Goal: Obtain resource: Obtain resource

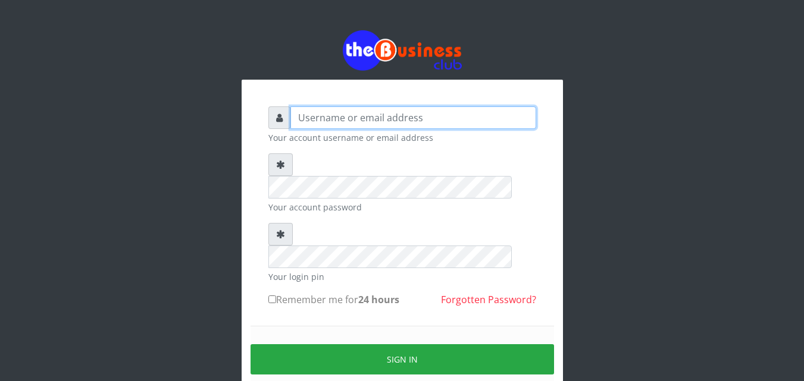
type input "Uchechukstelec"
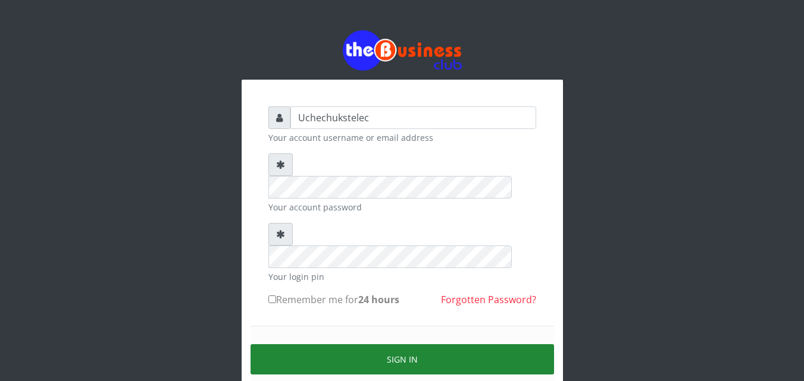
click at [399, 344] on button "Sign in" at bounding box center [401, 359] width 303 height 30
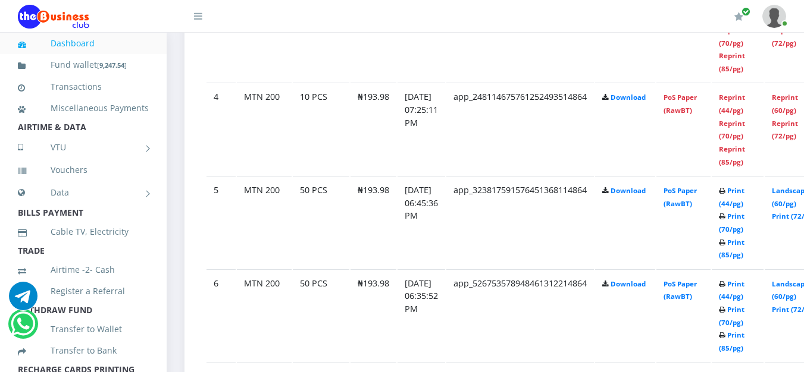
scroll to position [950, 0]
click at [744, 255] on link "Print (85/pg)" at bounding box center [732, 248] width 26 height 22
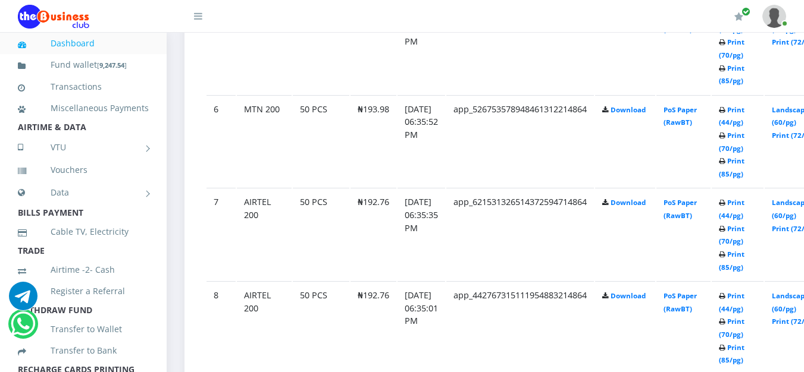
scroll to position [1124, 0]
click at [744, 172] on link "Print (85/pg)" at bounding box center [732, 166] width 26 height 22
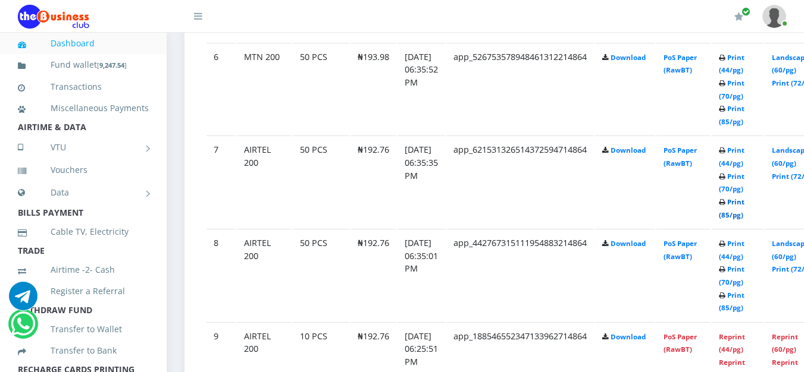
click at [744, 218] on link "Print (85/pg)" at bounding box center [732, 208] width 26 height 22
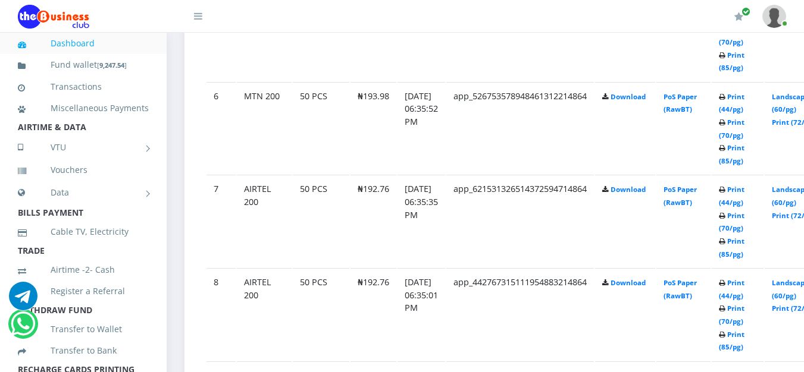
scroll to position [1175, 0]
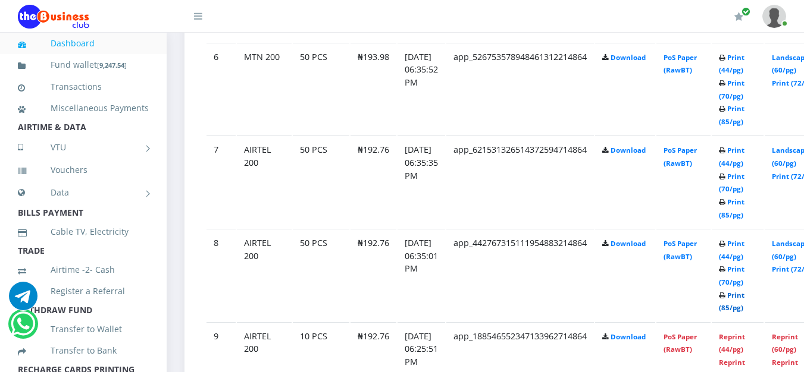
click at [744, 311] on link "Print (85/pg)" at bounding box center [732, 302] width 26 height 22
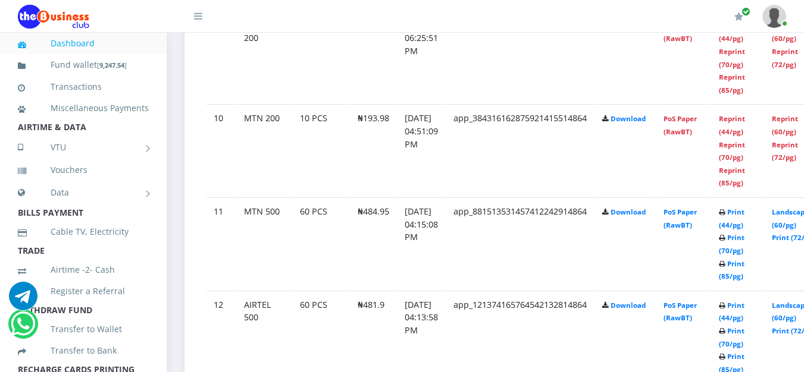
scroll to position [1488, 0]
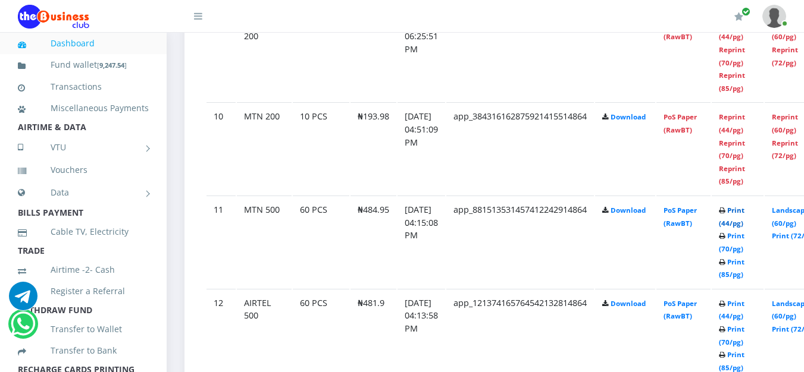
click at [744, 222] on link "Print (44/pg)" at bounding box center [732, 217] width 26 height 22
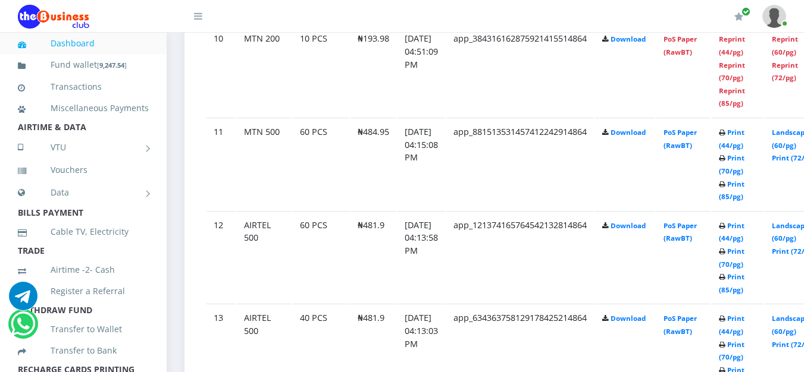
scroll to position [1572, 0]
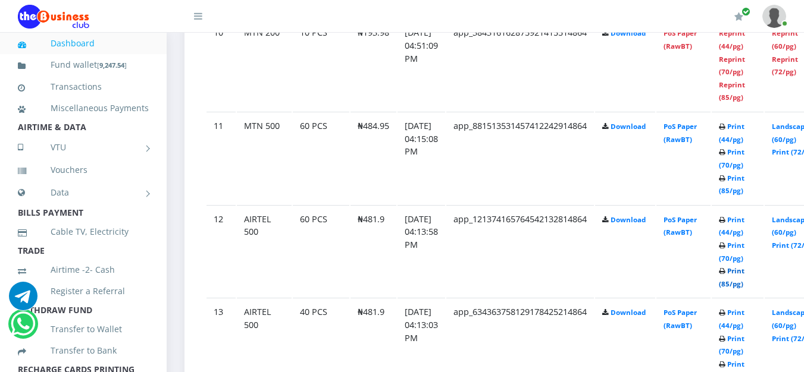
click at [744, 284] on link "Print (85/pg)" at bounding box center [732, 277] width 26 height 22
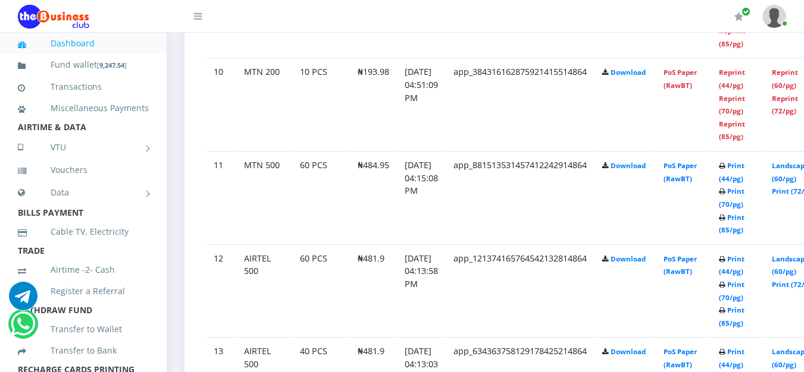
scroll to position [1572, 0]
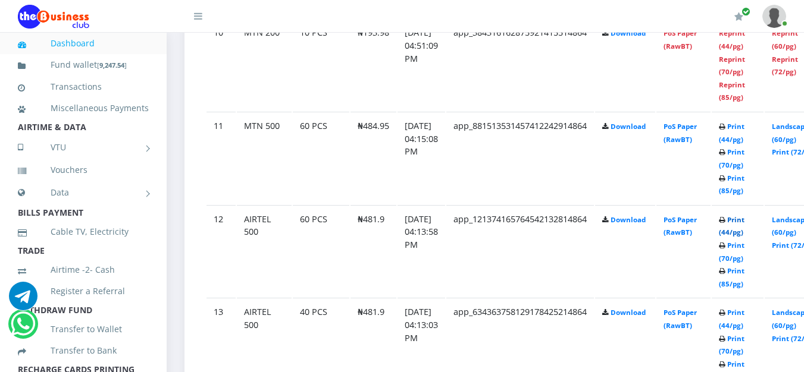
click at [744, 230] on link "Print (44/pg)" at bounding box center [732, 226] width 26 height 22
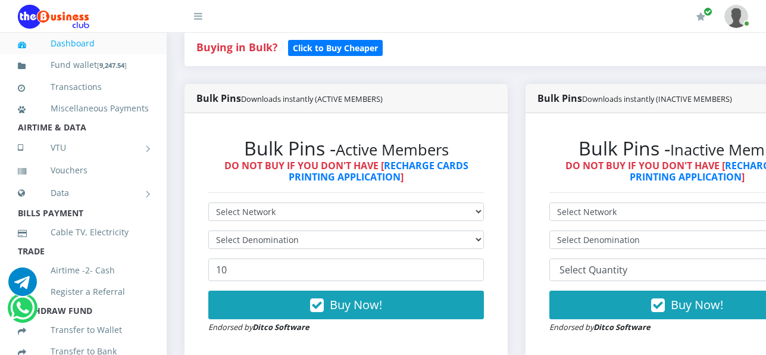
scroll to position [278, 0]
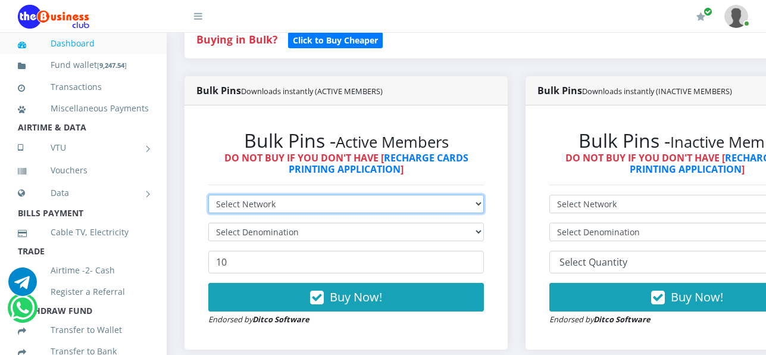
click at [265, 205] on select "Select Network MTN Globacom 9Mobile Airtel" at bounding box center [345, 204] width 275 height 18
select select "MTN"
click at [208, 196] on select "Select Network MTN Globacom 9Mobile Airtel" at bounding box center [345, 204] width 275 height 18
click at [257, 205] on select "Select Network MTN Globacom 9Mobile Airtel" at bounding box center [345, 204] width 275 height 18
select select "Glo"
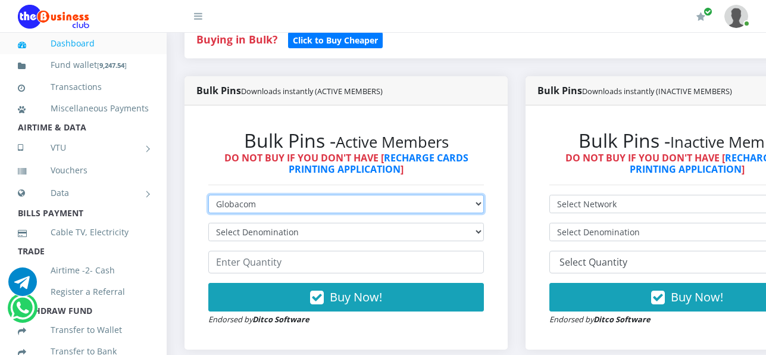
click at [208, 196] on select "Select Network MTN Globacom 9Mobile Airtel" at bounding box center [345, 204] width 275 height 18
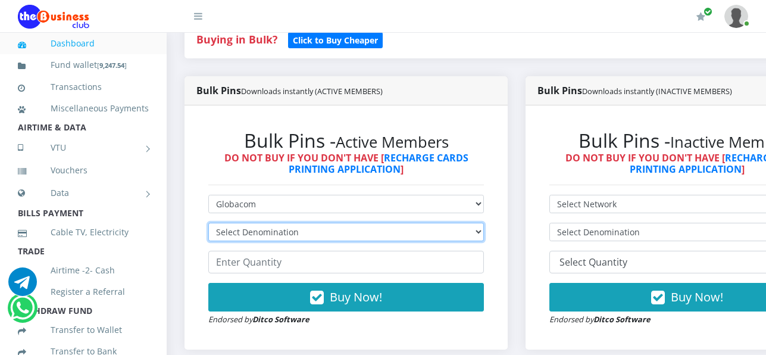
click at [305, 227] on select "Select Denomination Glo NGN100 - ₦96.55 Glo NGN200 - ₦193.10 Glo NGN500 - ₦482.…" at bounding box center [345, 231] width 275 height 18
select select "193.1-200"
click at [208, 224] on select "Select Denomination Glo NGN100 - ₦96.55 Glo NGN200 - ₦193.10 Glo NGN500 - ₦482.…" at bounding box center [345, 231] width 275 height 18
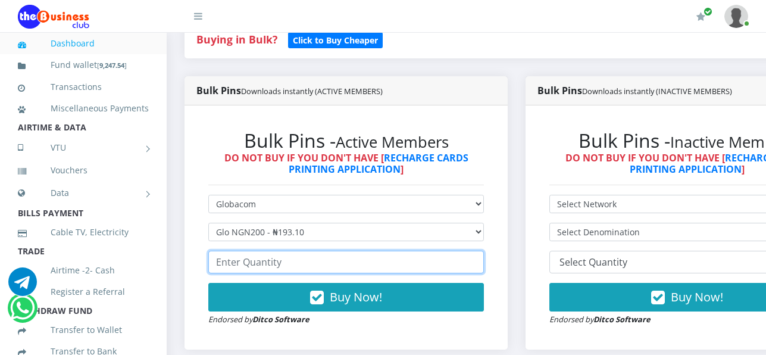
click at [311, 264] on input "number" at bounding box center [345, 261] width 275 height 23
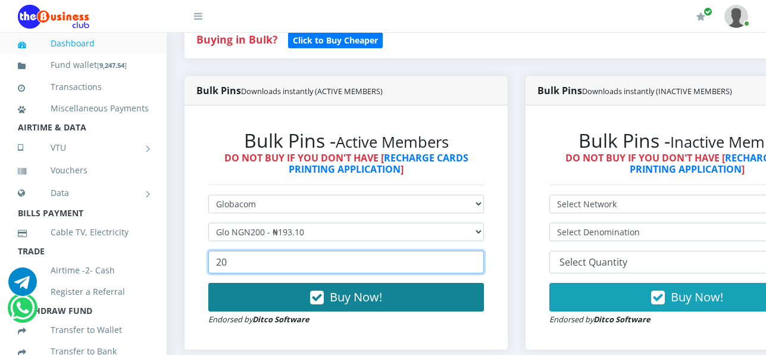
type input "20"
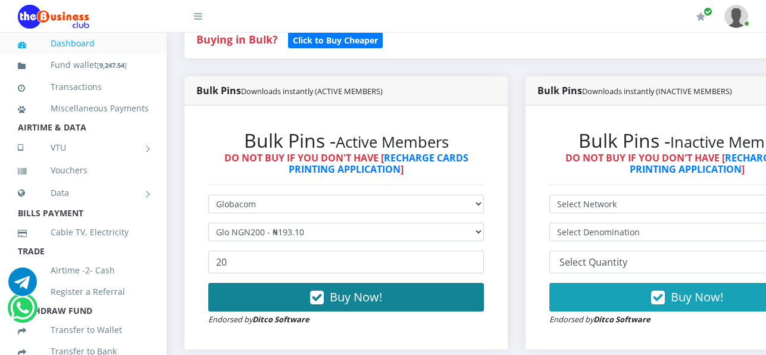
click at [391, 296] on button "Buy Now!" at bounding box center [345, 297] width 275 height 29
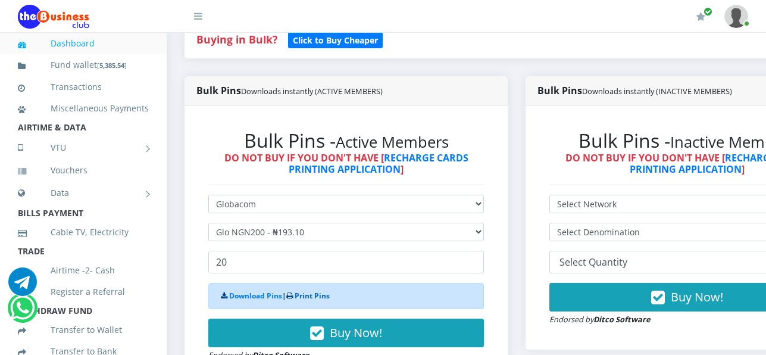
click at [313, 293] on link "Print Pins" at bounding box center [311, 295] width 35 height 10
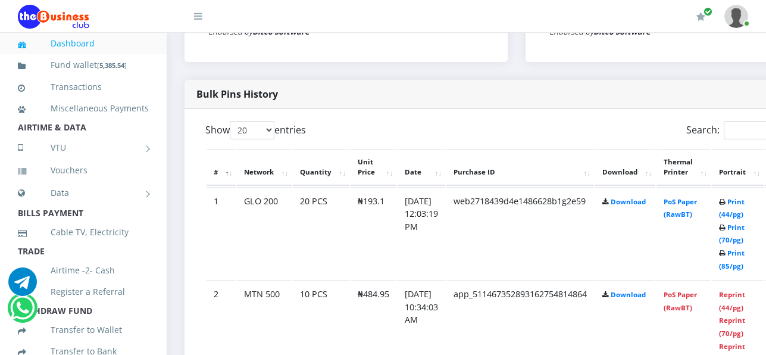
scroll to position [568, 0]
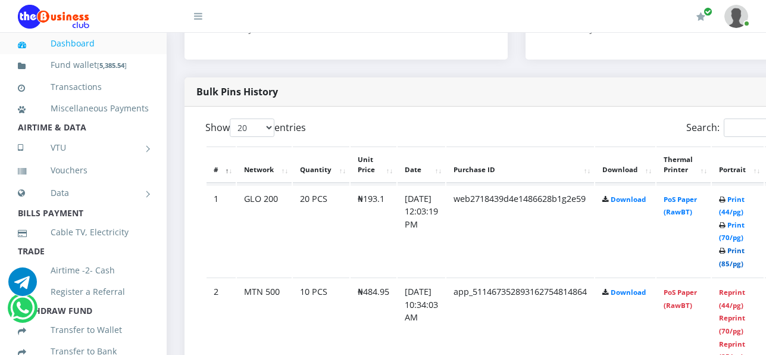
click at [744, 268] on link "Print (85/pg)" at bounding box center [732, 257] width 26 height 22
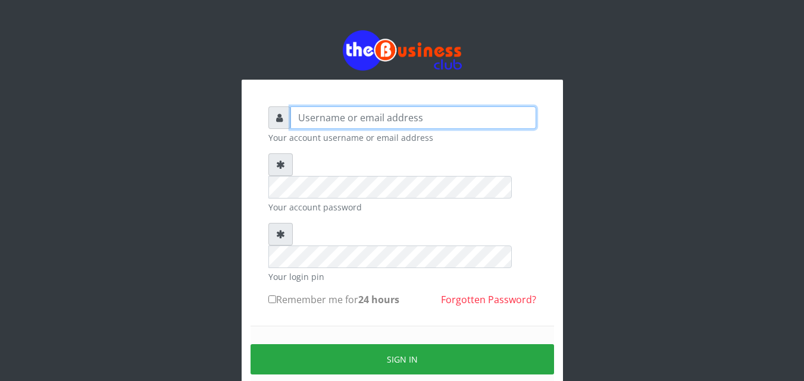
type input "Uchechukstelec"
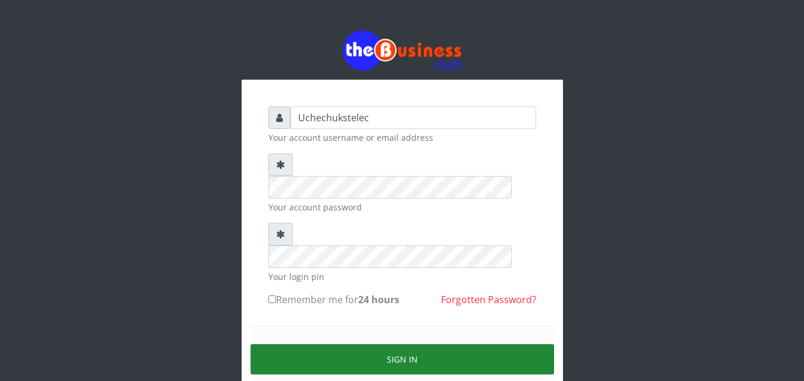
click at [444, 344] on button "Sign in" at bounding box center [401, 359] width 303 height 30
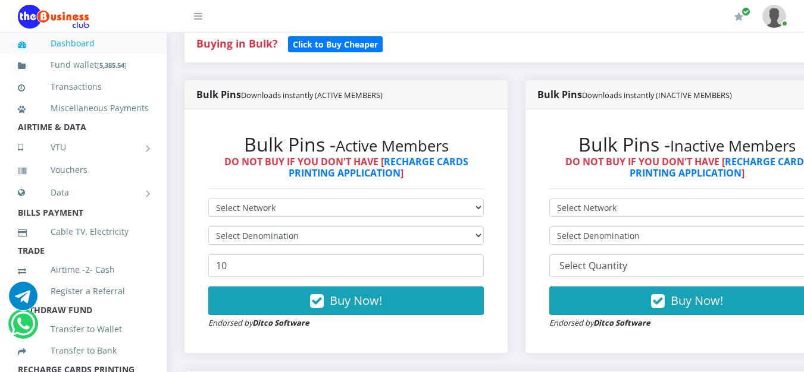
scroll to position [272, 0]
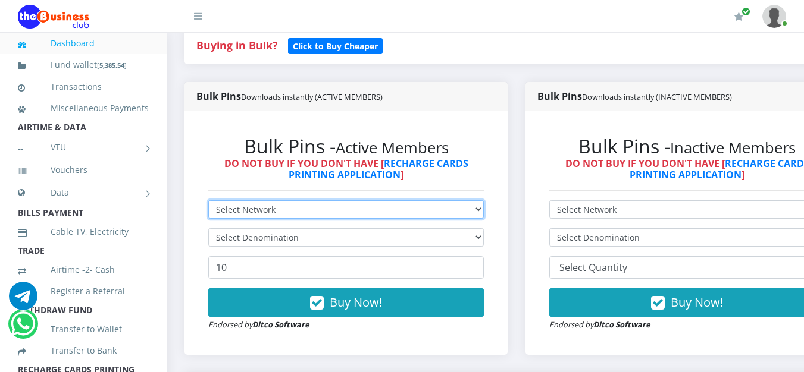
click at [322, 208] on select "Select Network MTN Globacom 9Mobile Airtel" at bounding box center [345, 209] width 275 height 18
select select "Glo"
click at [208, 202] on select "Select Network MTN Globacom 9Mobile Airtel" at bounding box center [345, 209] width 275 height 18
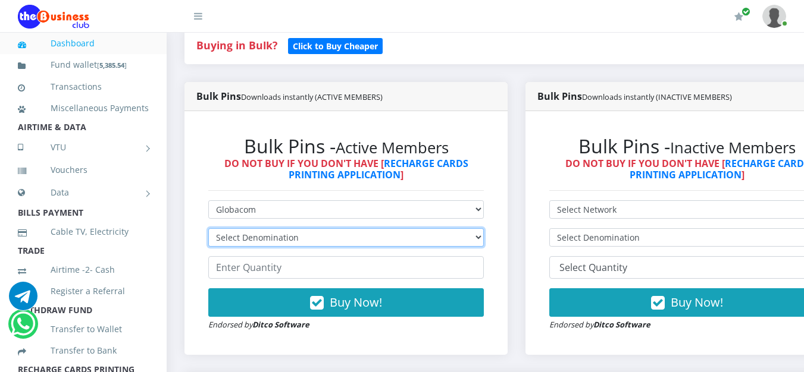
click at [315, 239] on select "Select Denomination Glo NGN100 - ₦96.55 Glo NGN200 - ₦193.10 Glo NGN500 - ₦482.…" at bounding box center [345, 237] width 275 height 18
select select "96.55-100"
click at [208, 230] on select "Select Denomination Glo NGN100 - ₦96.55 Glo NGN200 - ₦193.10 Glo NGN500 - ₦482.…" at bounding box center [345, 237] width 275 height 18
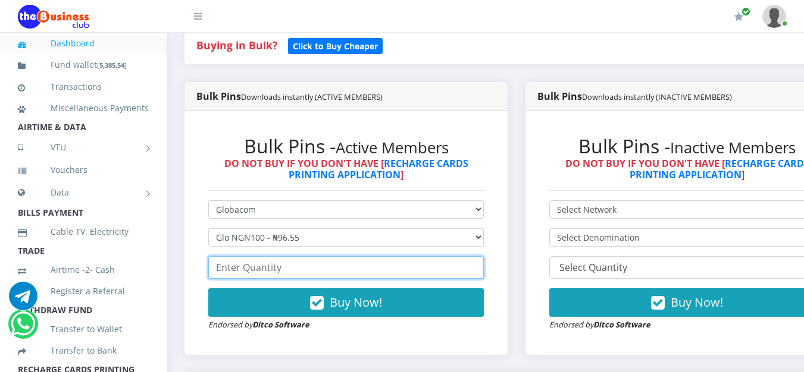
click at [299, 269] on input "number" at bounding box center [345, 267] width 275 height 23
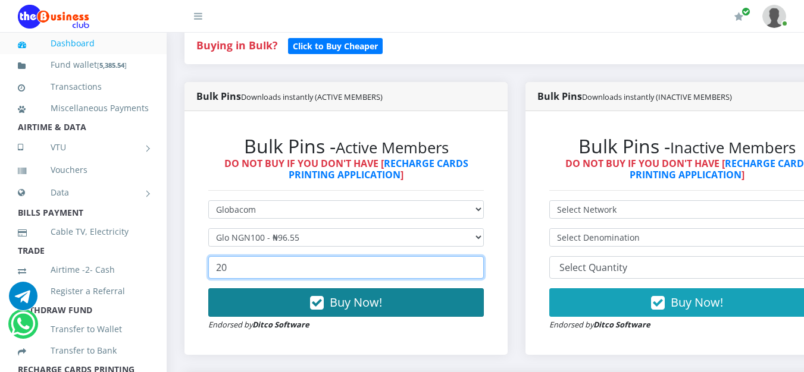
type input "20"
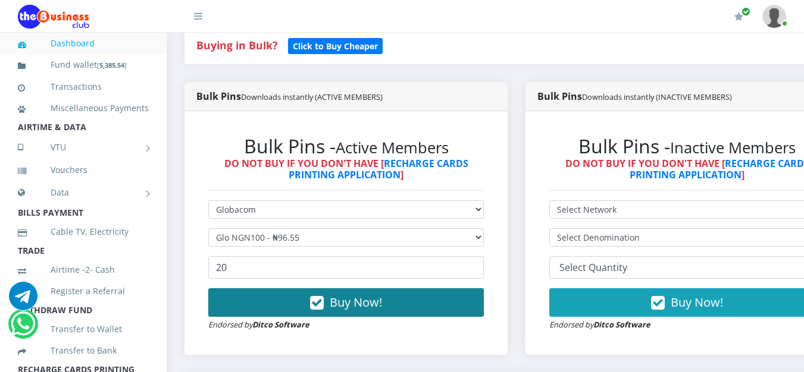
click at [403, 309] on button "Buy Now!" at bounding box center [345, 302] width 275 height 29
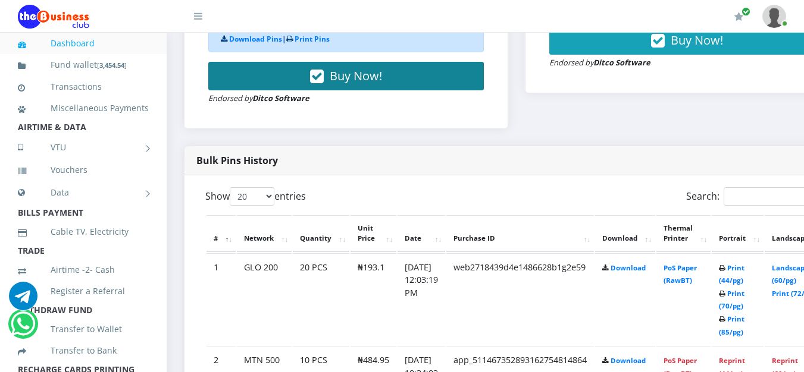
scroll to position [516, 0]
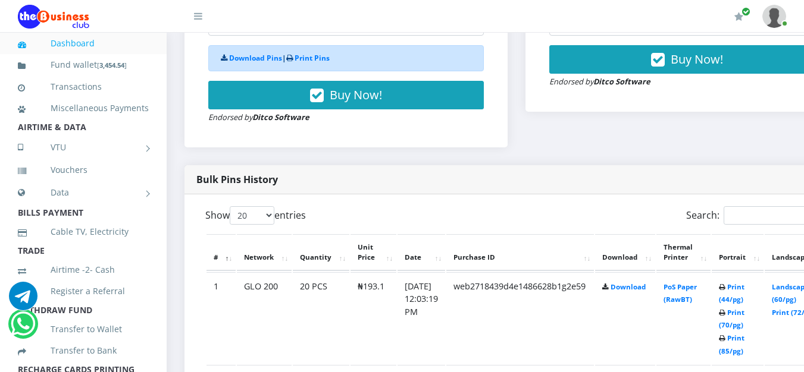
click at [394, 288] on td "₦193.1" at bounding box center [373, 318] width 46 height 92
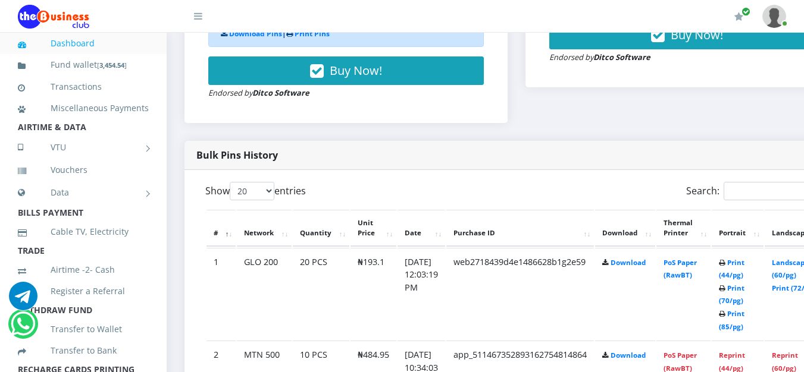
scroll to position [541, 0]
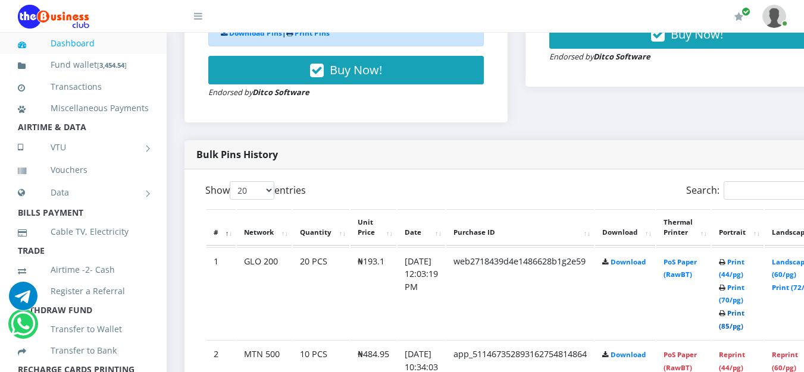
click at [744, 326] on link "Print (85/pg)" at bounding box center [732, 320] width 26 height 22
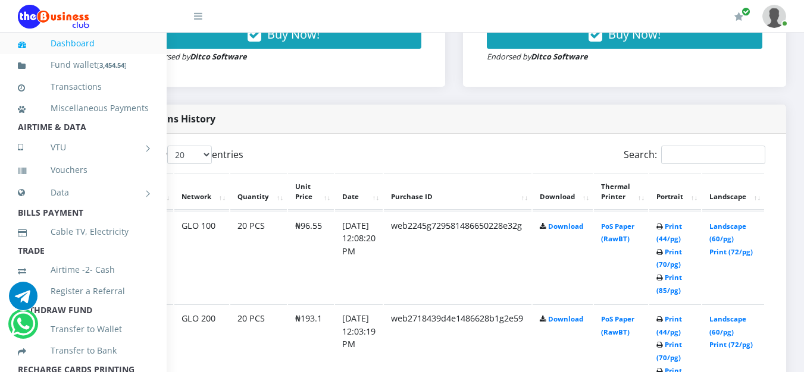
scroll to position [541, 80]
click at [672, 269] on link "Print (70/pg)" at bounding box center [669, 258] width 26 height 22
click at [669, 294] on link "Print (85/pg)" at bounding box center [669, 284] width 26 height 22
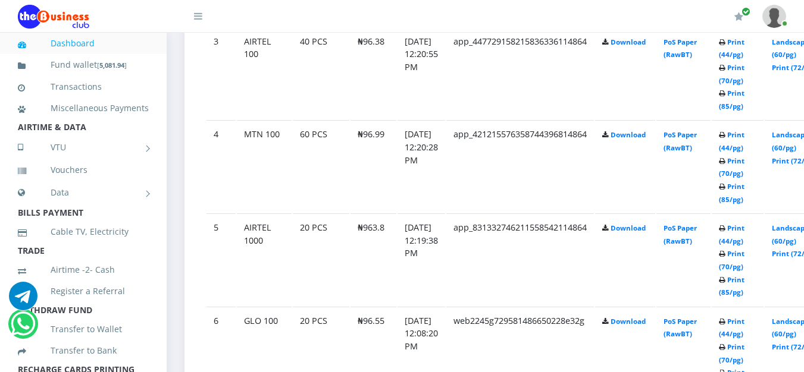
scroll to position [914, 0]
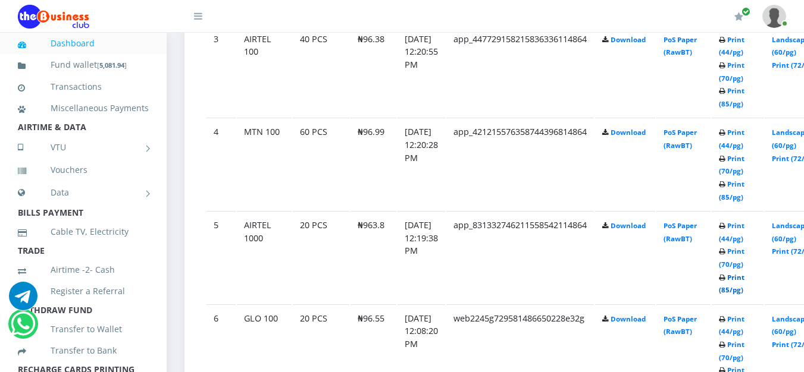
click at [744, 282] on link "Print (85/pg)" at bounding box center [732, 284] width 26 height 22
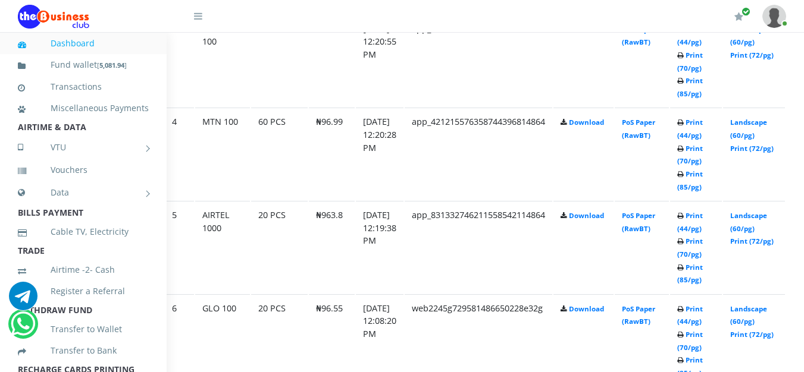
scroll to position [924, 42]
click at [703, 225] on link "Print (44/pg)" at bounding box center [690, 222] width 26 height 22
click at [762, 133] on link "Landscape (60/pg)" at bounding box center [748, 129] width 37 height 22
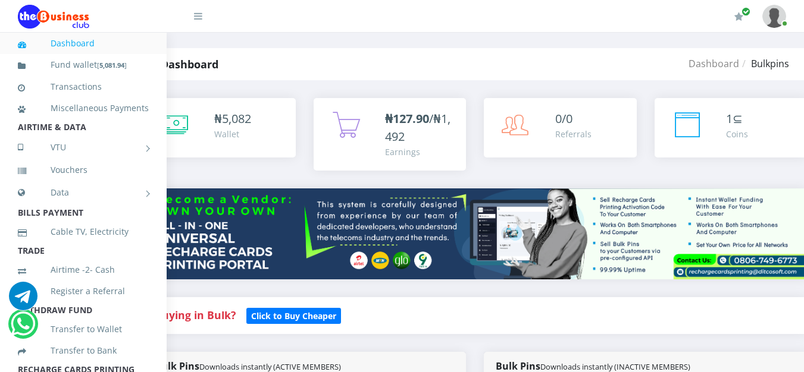
scroll to position [0, 42]
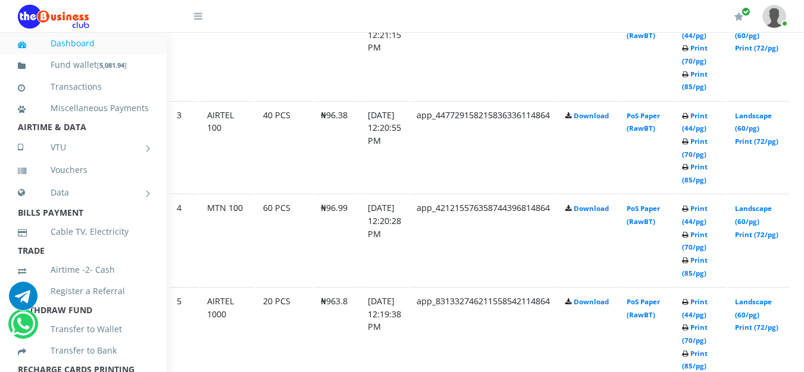
scroll to position [838, 37]
click at [763, 225] on link "Landscape (60/pg)" at bounding box center [753, 214] width 37 height 22
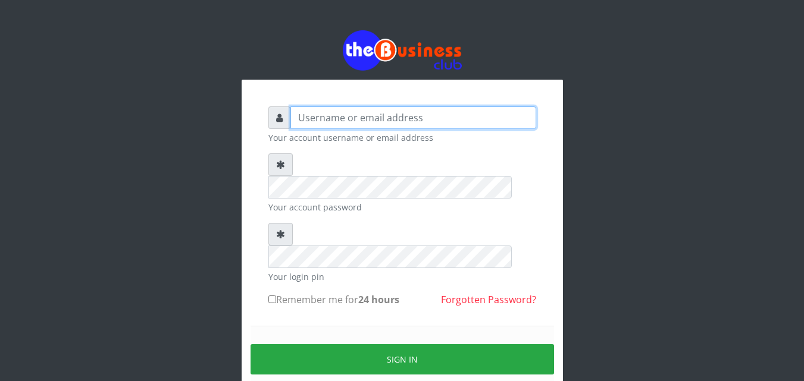
type input "Uchechukstelec"
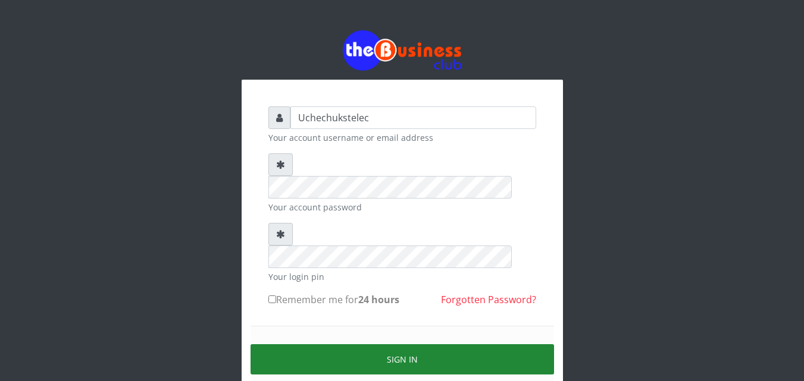
click at [445, 344] on button "Sign in" at bounding box center [401, 359] width 303 height 30
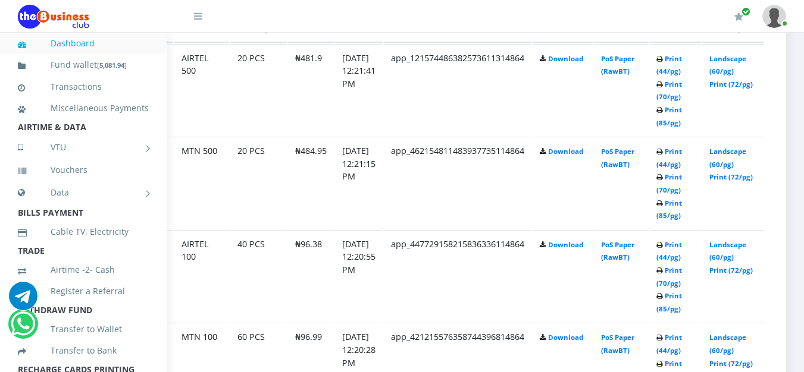
scroll to position [708, 80]
click at [726, 259] on link "Landscape (60/pg)" at bounding box center [727, 251] width 37 height 22
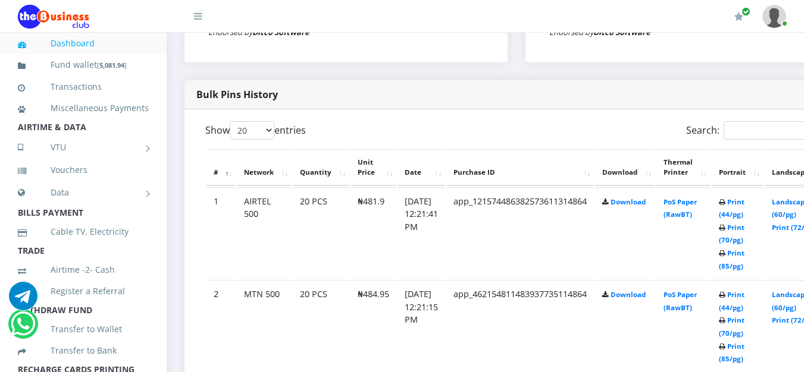
scroll to position [570, 0]
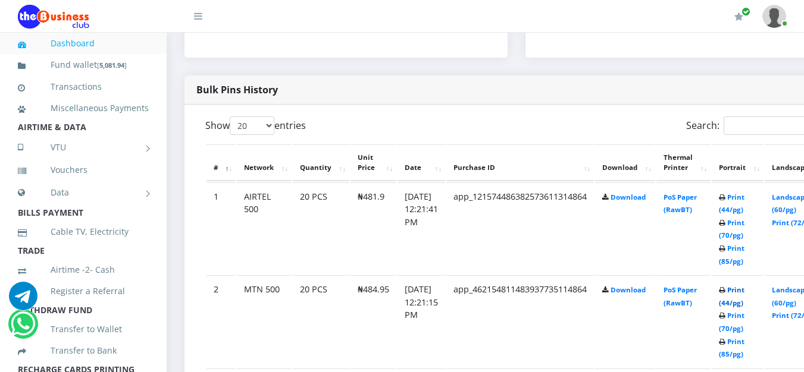
click at [744, 296] on link "Print (44/pg)" at bounding box center [732, 297] width 26 height 22
click at [744, 201] on link "Print (44/pg)" at bounding box center [732, 204] width 26 height 22
